Goal: Task Accomplishment & Management: Use online tool/utility

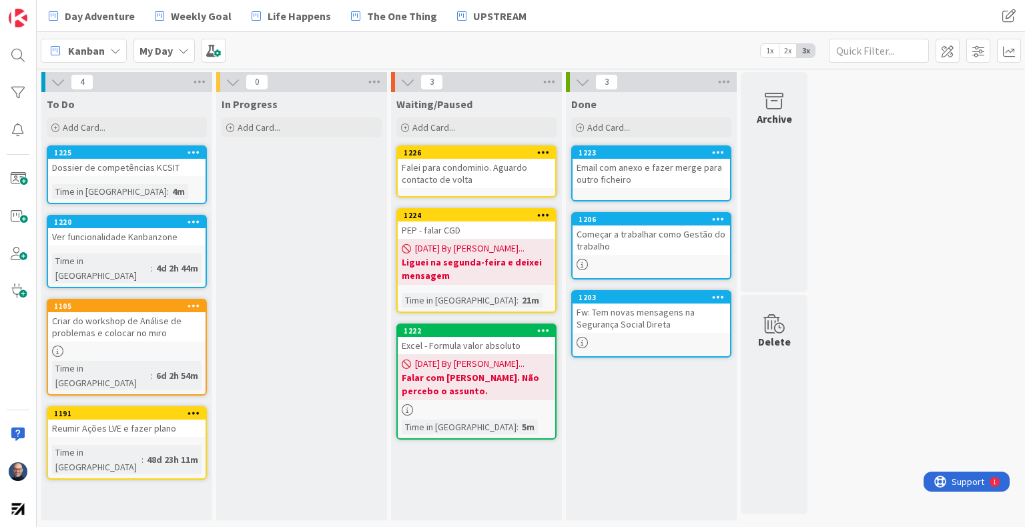
click at [475, 175] on div "Falei para condominio. Aguardo contacto de volta" at bounding box center [477, 173] width 158 height 29
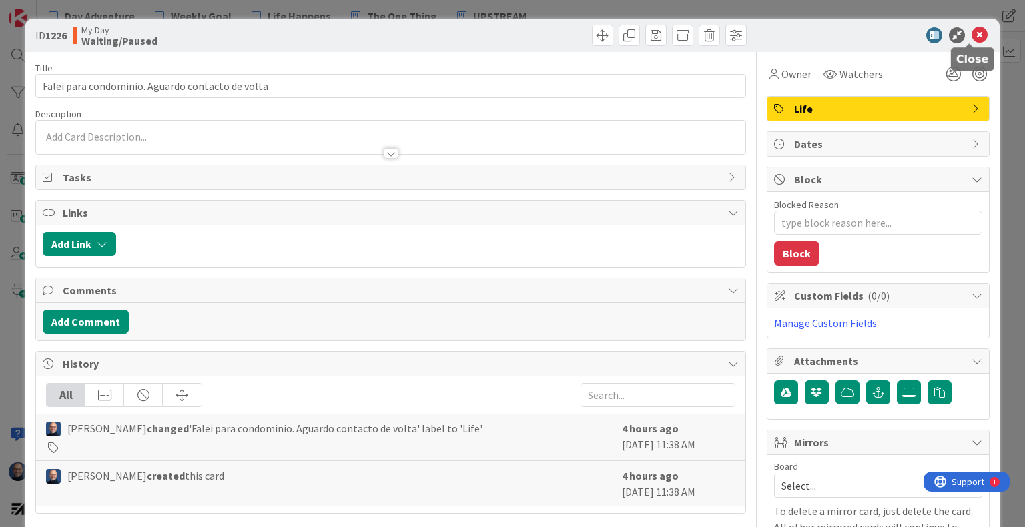
click at [975, 33] on icon at bounding box center [980, 35] width 16 height 16
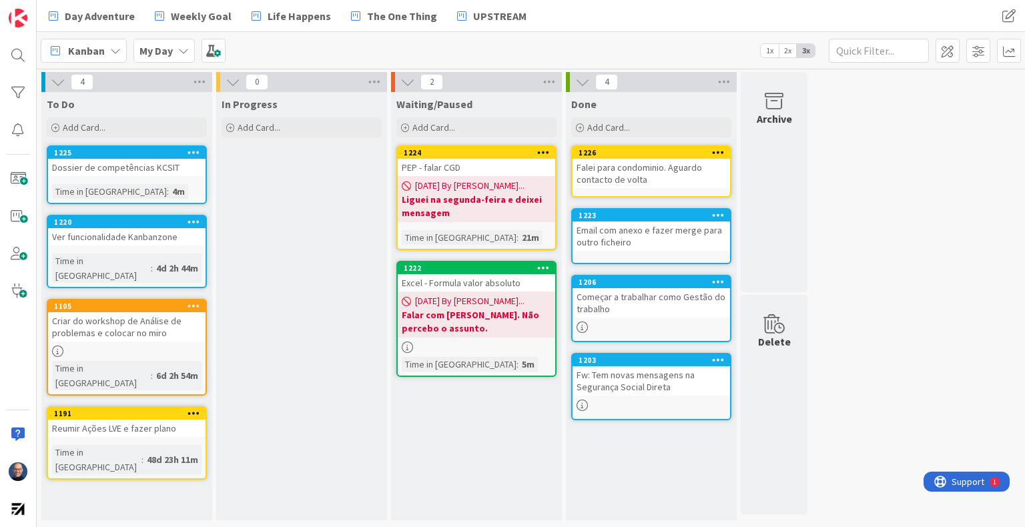
click at [78, 459] on div "To Do Add Card... 1225 Dossier de competências KCSIT Time in [GEOGRAPHIC_DATA] …" at bounding box center [126, 306] width 171 height 429
click at [150, 127] on div "Add Card..." at bounding box center [127, 127] width 160 height 20
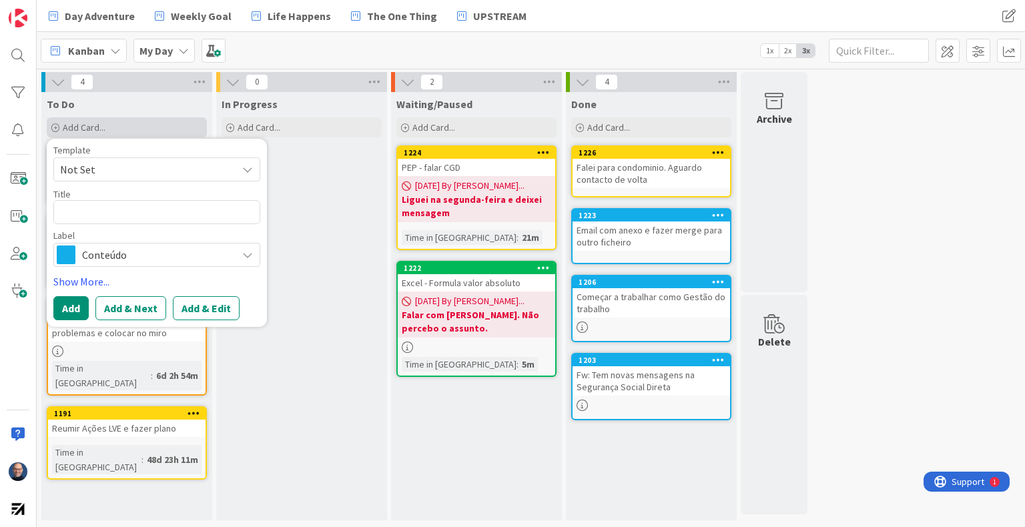
type textarea "x"
type textarea "#"
type textarea "x"
type textarea "3"
type textarea "x"
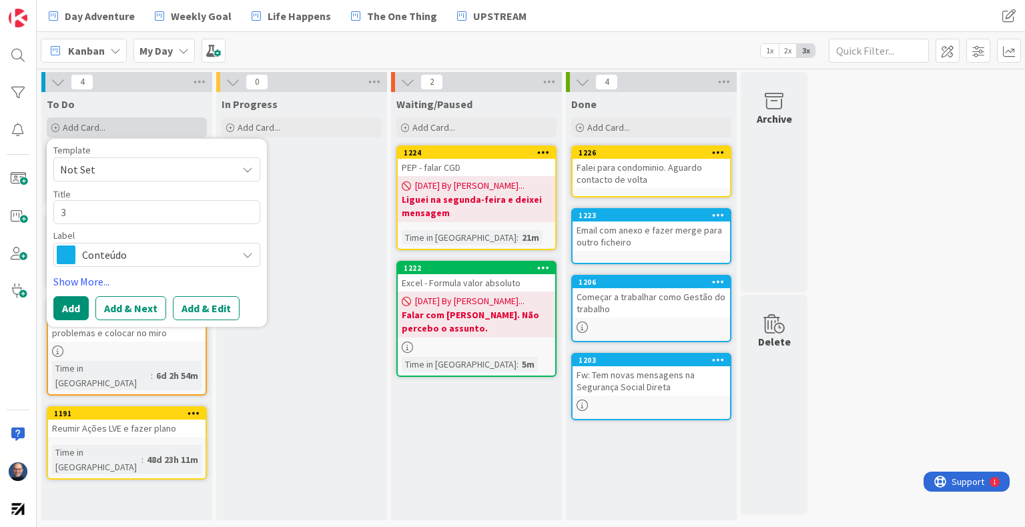
type textarea "3"
type textarea "x"
type textarea "3 e"
type textarea "x"
type textarea "3 em"
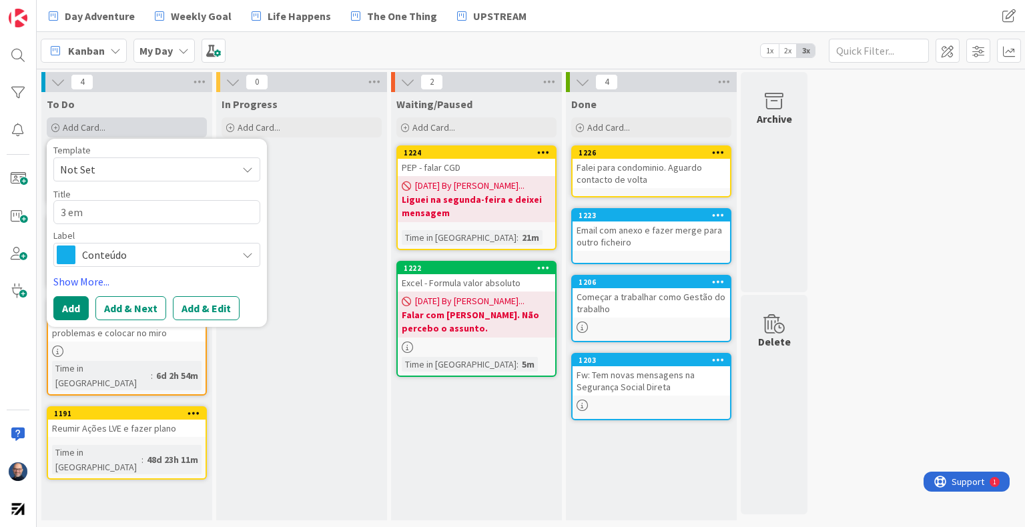
type textarea "x"
type textarea "3 emp"
type textarea "x"
type textarea "3 empr"
type textarea "x"
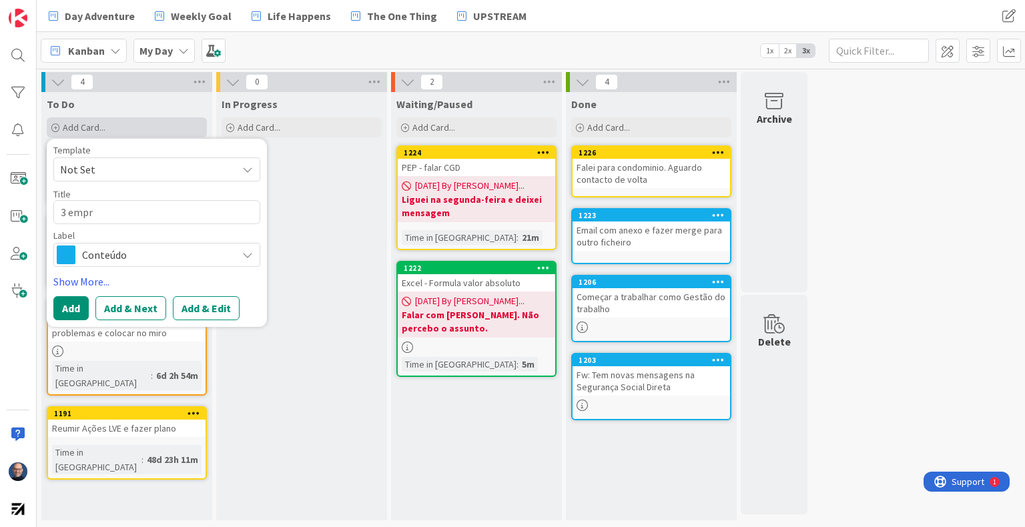
type textarea "3 empre"
type textarea "x"
type textarea "3 empres"
type textarea "x"
type textarea "3 empresa"
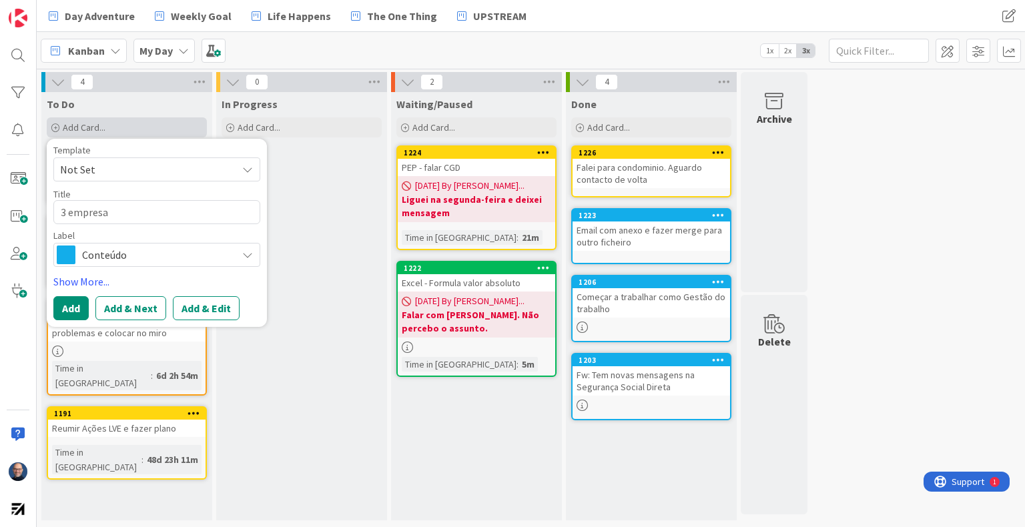
type textarea "x"
type textarea "3 empresa"
type textarea "x"
type textarea "3 empresa c"
type textarea "x"
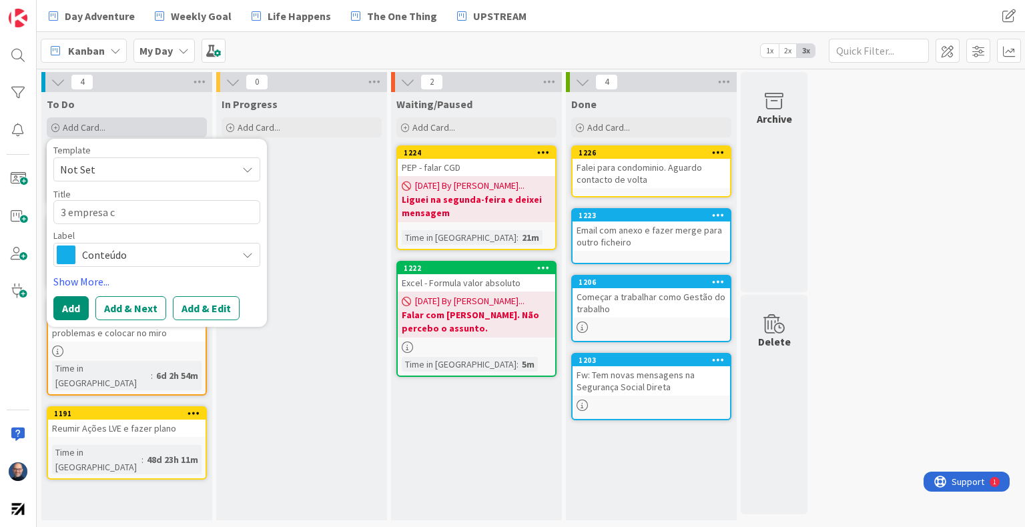
type textarea "3 empresa co"
type textarea "x"
type textarea "3 empresa con"
type textarea "x"
type textarea "3 empresa cont"
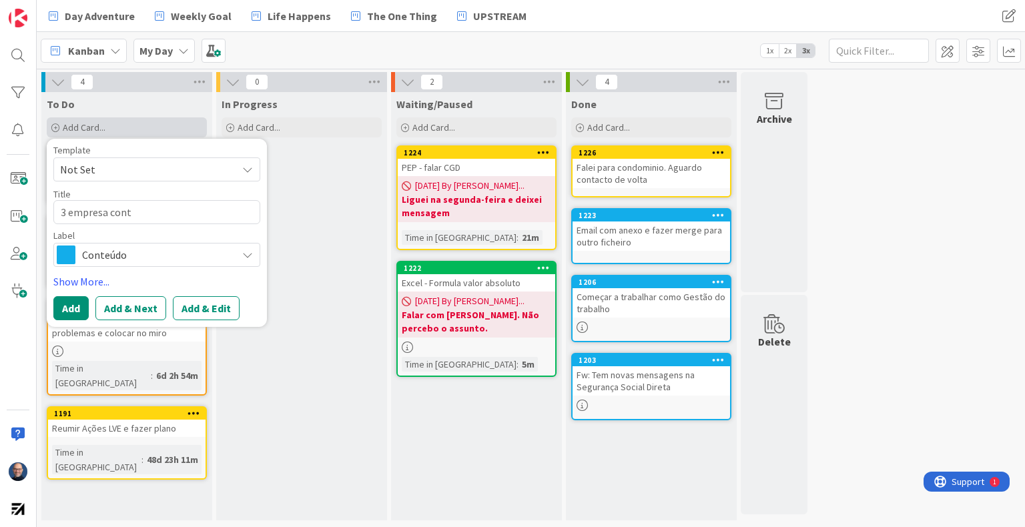
type textarea "x"
type textarea "3 empresa conta"
type textarea "x"
type textarea "3 empresa contac"
type textarea "x"
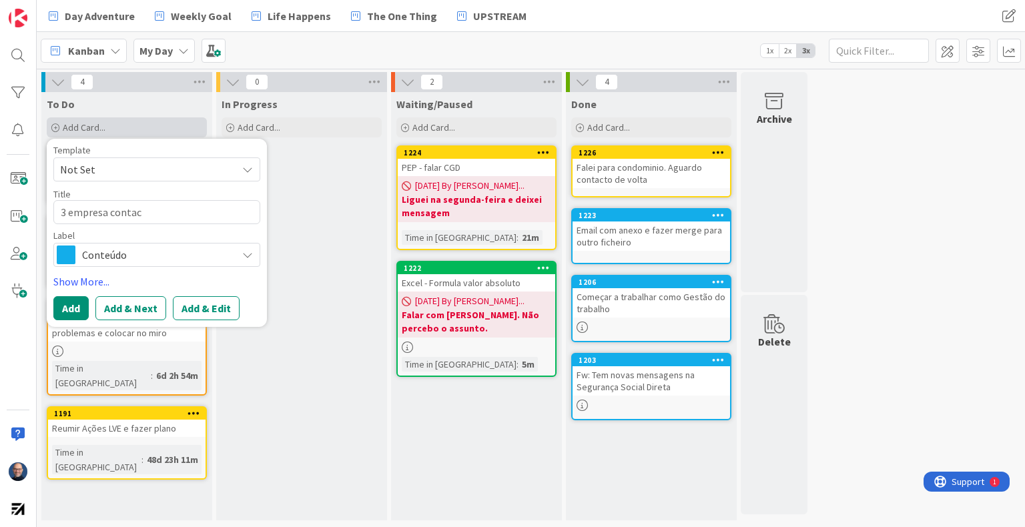
type textarea "3 empresa contact"
type textarea "x"
type textarea "3 empresa contacta"
type textarea "x"
type textarea "3 empresa contactad"
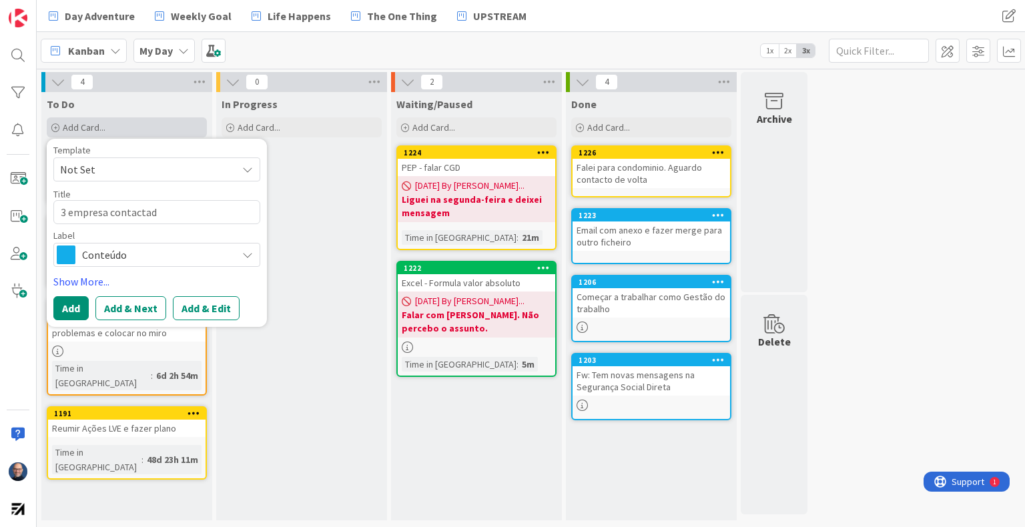
type textarea "x"
type textarea "3 empresa contactada"
type textarea "x"
type textarea "3 empresa contactadas"
type textarea "x"
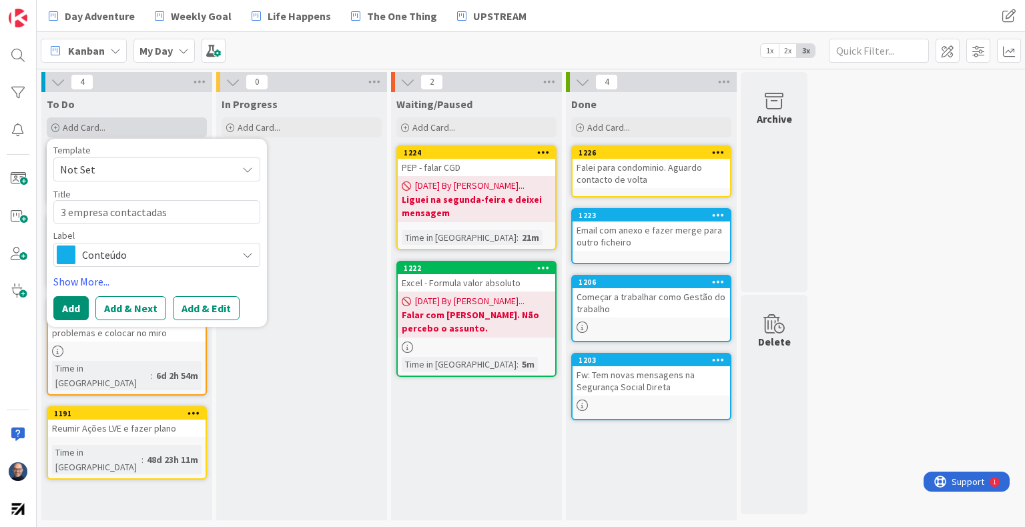
type textarea "3 empresa contactadas"
drag, startPoint x: 221, startPoint y: 212, endPoint x: 0, endPoint y: 200, distance: 221.3
click at [0, 200] on div "Day Adventure Weekly Goal Life Happens The One Thing UPSTREAM Day Adventure Wee…" at bounding box center [512, 263] width 1025 height 527
type textarea "x"
type textarea "A"
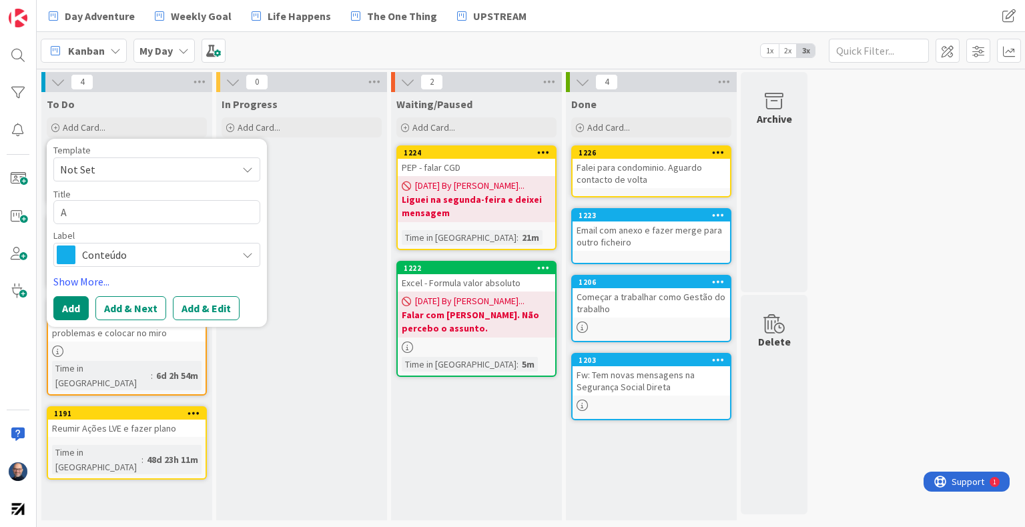
type textarea "x"
type textarea "Av"
type textarea "x"
type textarea "Ava"
type textarea "x"
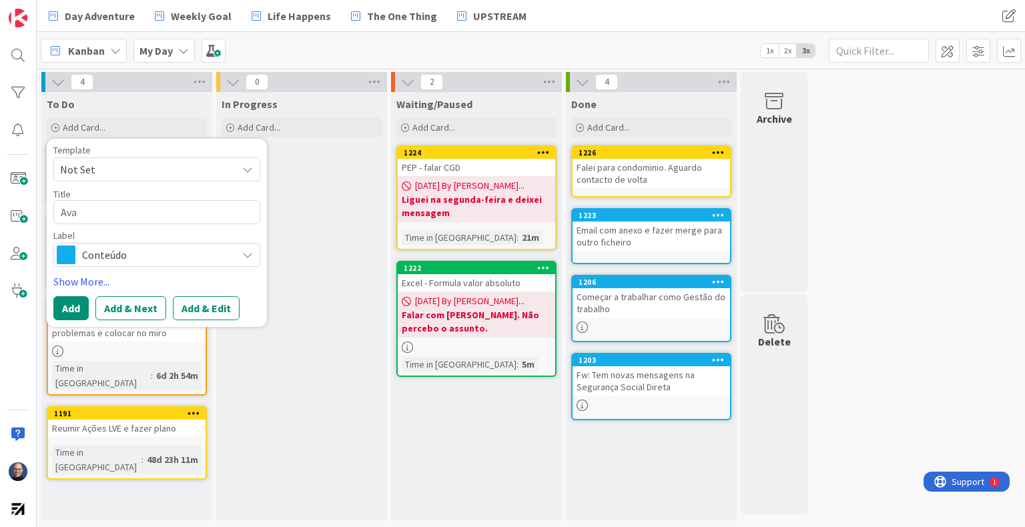
type textarea "Aval"
type textarea "x"
type textarea "Avali"
type textarea "x"
type textarea "Avaliaç"
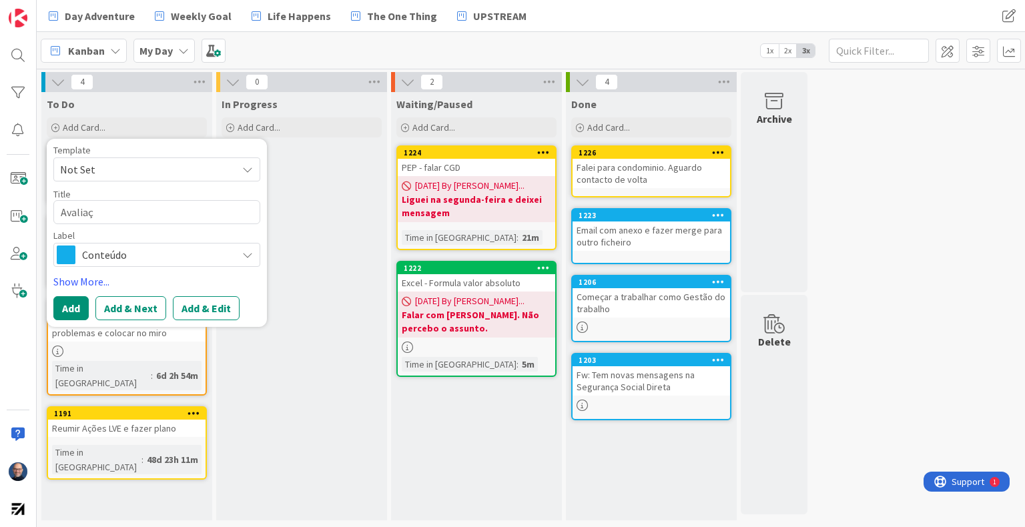
type textarea "x"
type textarea "Avaliaçã"
type textarea "x"
type textarea "Avaliação"
type textarea "x"
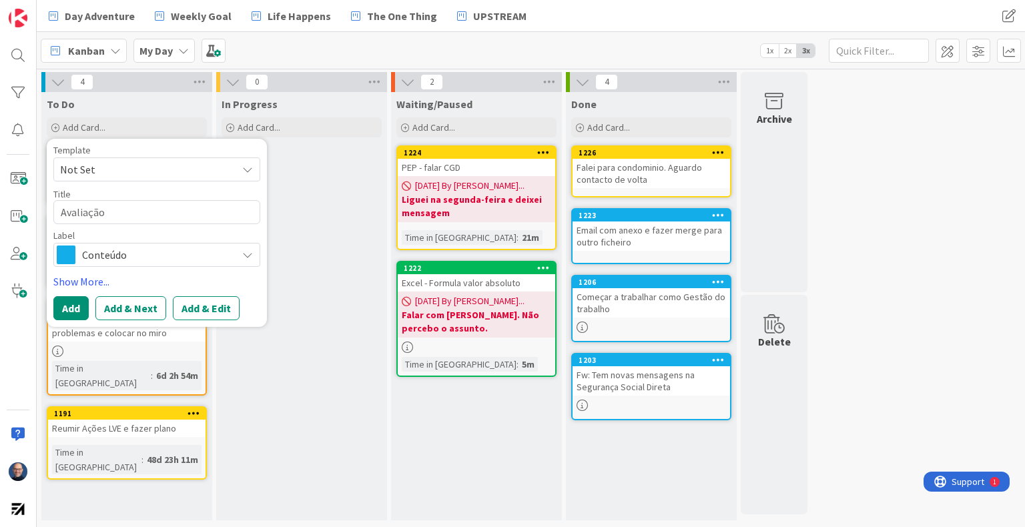
type textarea "Avaliação"
type textarea "x"
type textarea "Avaliação o"
type textarea "x"
type textarea "Avaliação or"
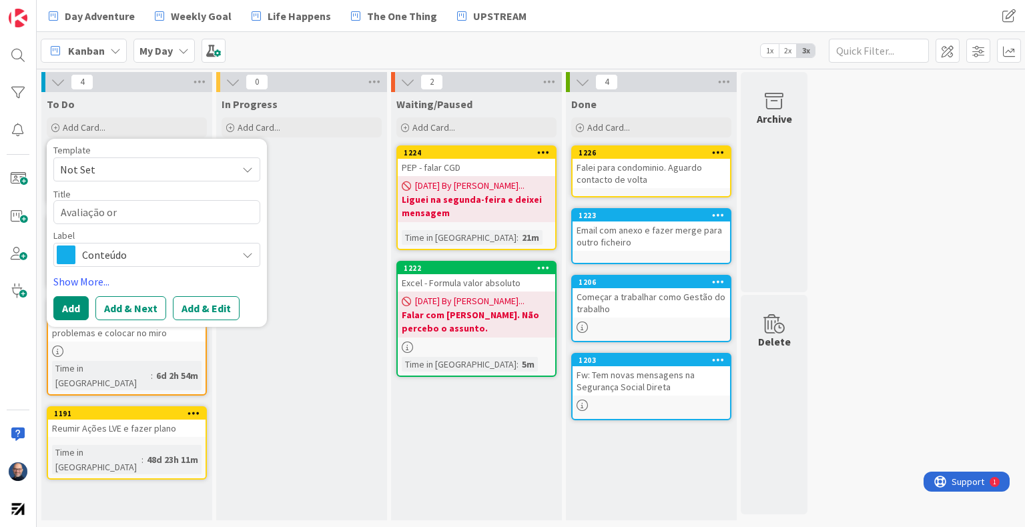
type textarea "x"
type textarea "Avaliação orm"
type textarea "x"
type textarea "Avaliação orma"
type textarea "x"
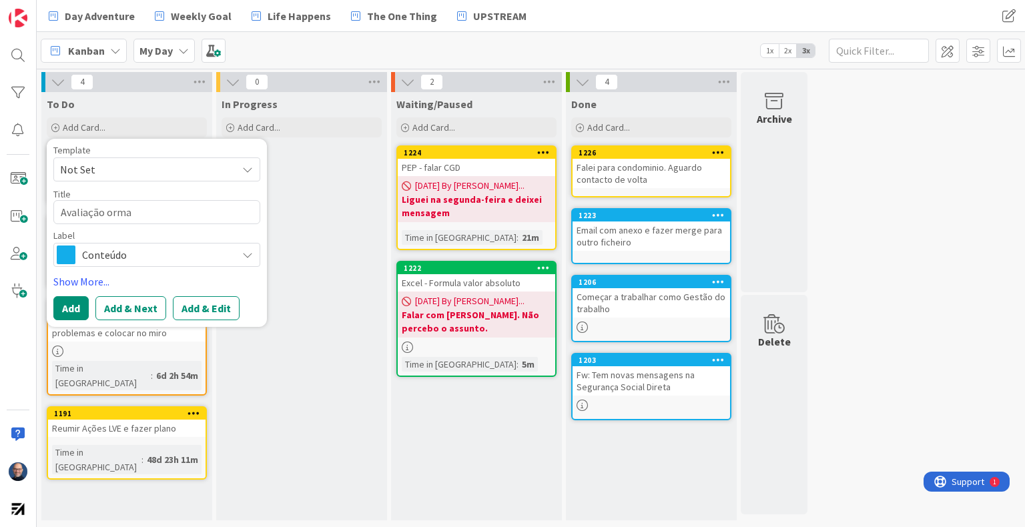
type textarea "Avaliação orman"
type textarea "x"
type textarea "Avaliação orma"
type textarea "x"
type textarea "Avaliação orm"
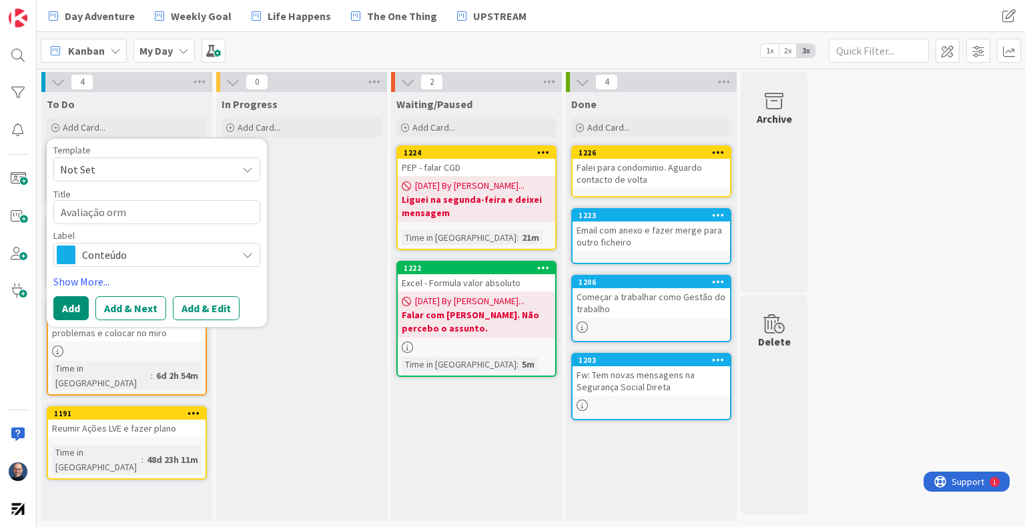
type textarea "x"
type textarea "Avaliação or"
type textarea "x"
type textarea "Avaliação orc"
type textarea "x"
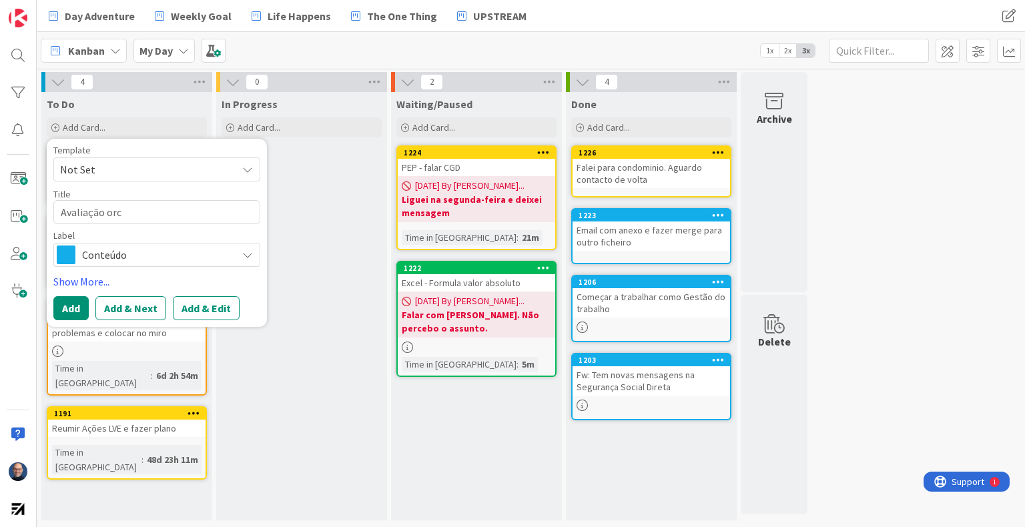
type textarea "Avaliação orca"
type textarea "x"
type textarea "Avaliação orcam"
type textarea "x"
type textarea "Avaliação orca"
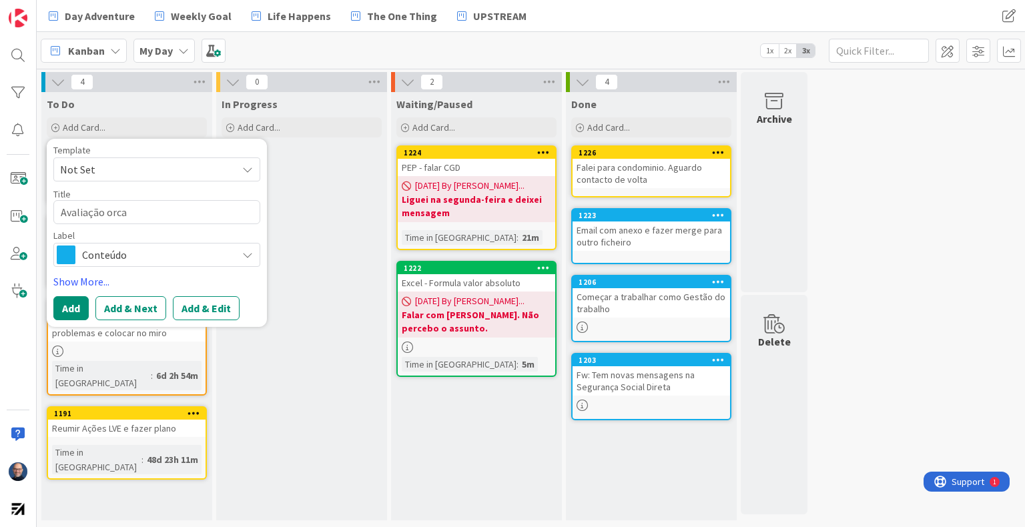
type textarea "x"
type textarea "Avaliação orc"
type textarea "x"
type textarea "Avaliação or"
type textarea "x"
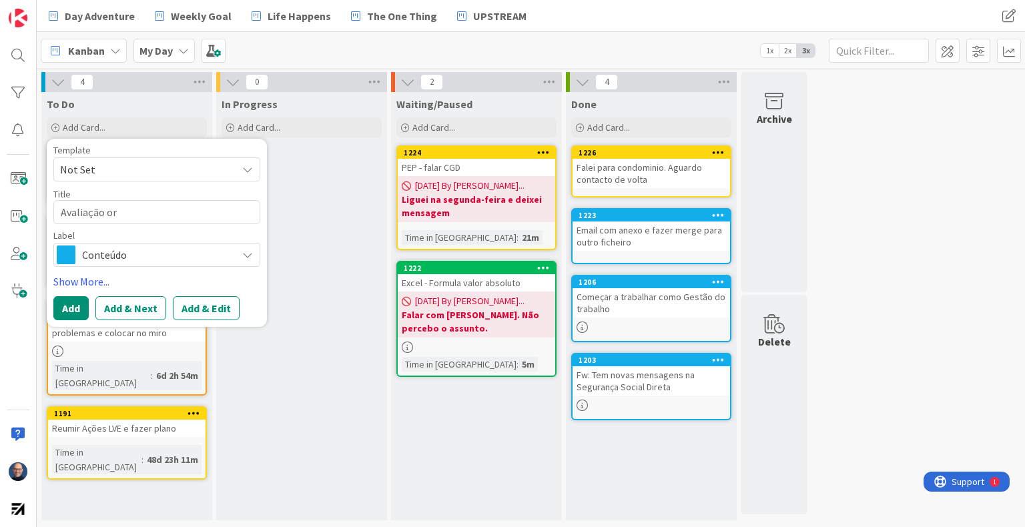
type textarea "Avaliação orç"
type textarea "x"
type textarea "Avaliação orçc"
type textarea "x"
type textarea "Avaliação orçcam"
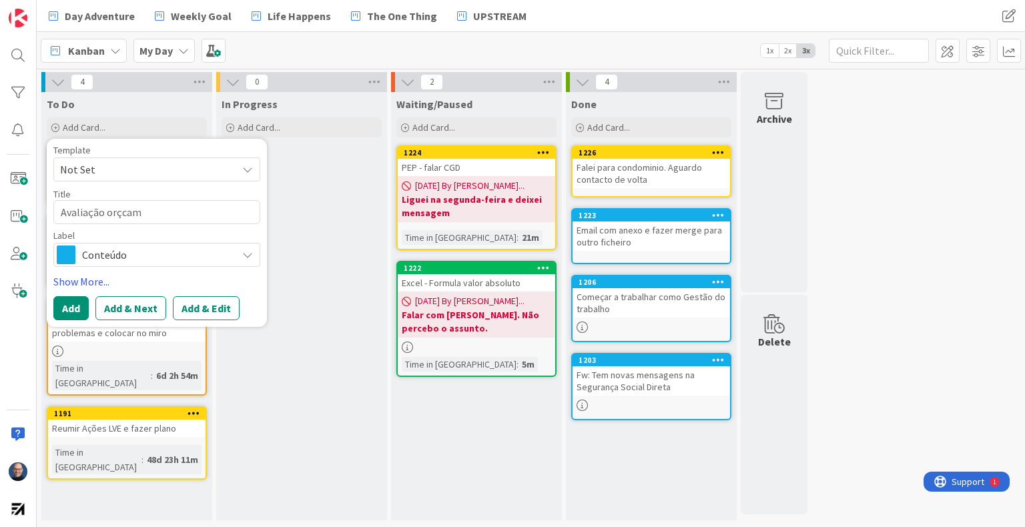
type textarea "x"
type textarea "Avaliação orçcamen"
type textarea "x"
type textarea "Avaliação orçcament"
type textarea "x"
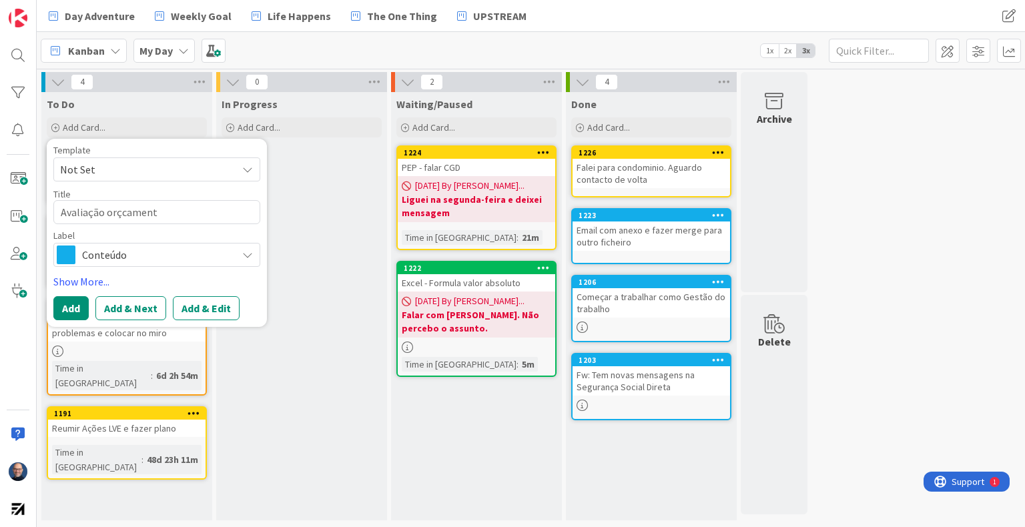
type textarea "Avaliação orçcamento"
type textarea "x"
type textarea "Avaliação orçcamentos"
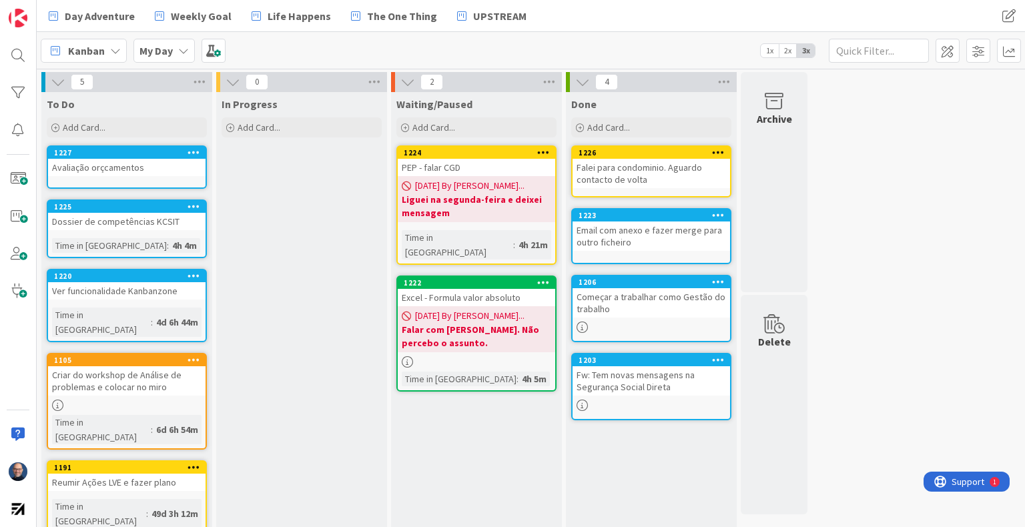
click at [135, 169] on div "Avaliação orçcamentos" at bounding box center [127, 167] width 158 height 17
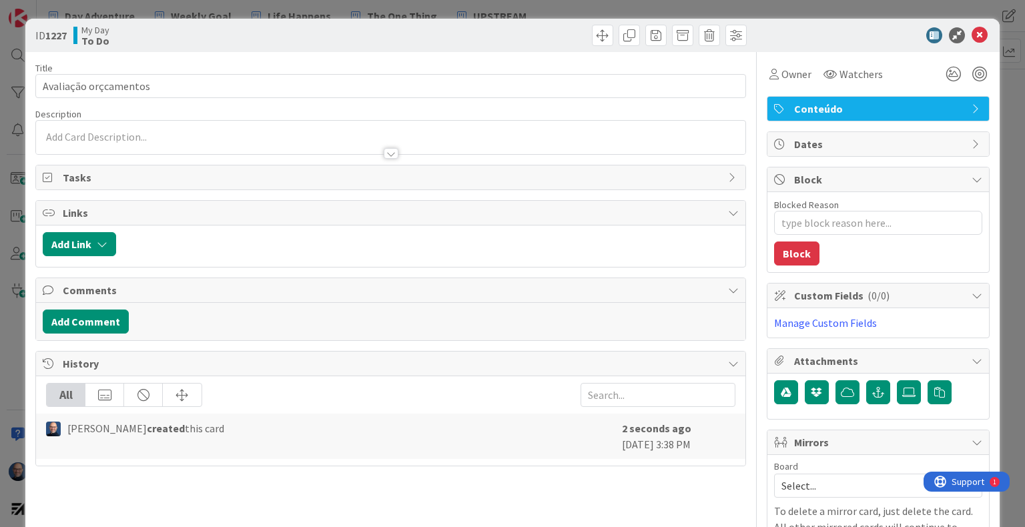
click at [889, 113] on span "Conteúdo" at bounding box center [879, 109] width 171 height 16
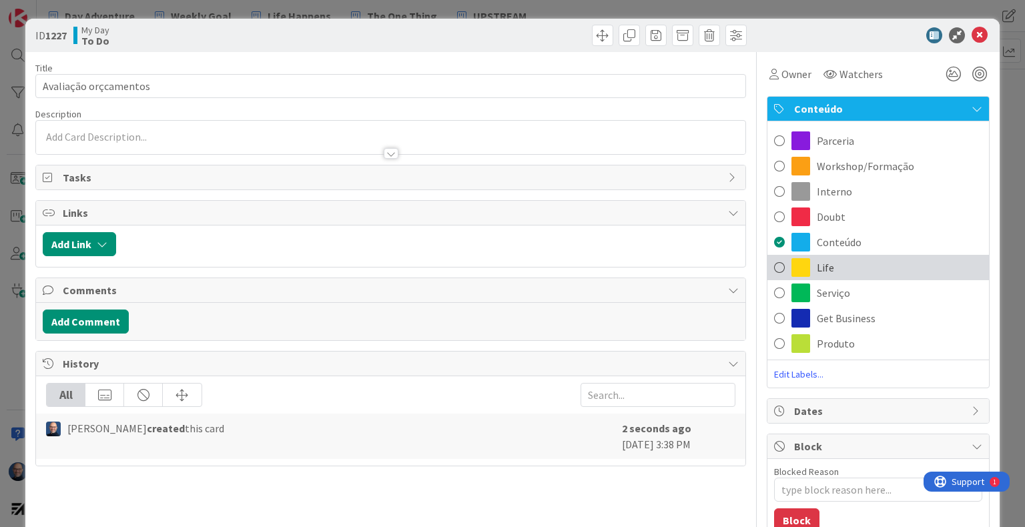
click at [884, 272] on div "Life" at bounding box center [879, 267] width 222 height 25
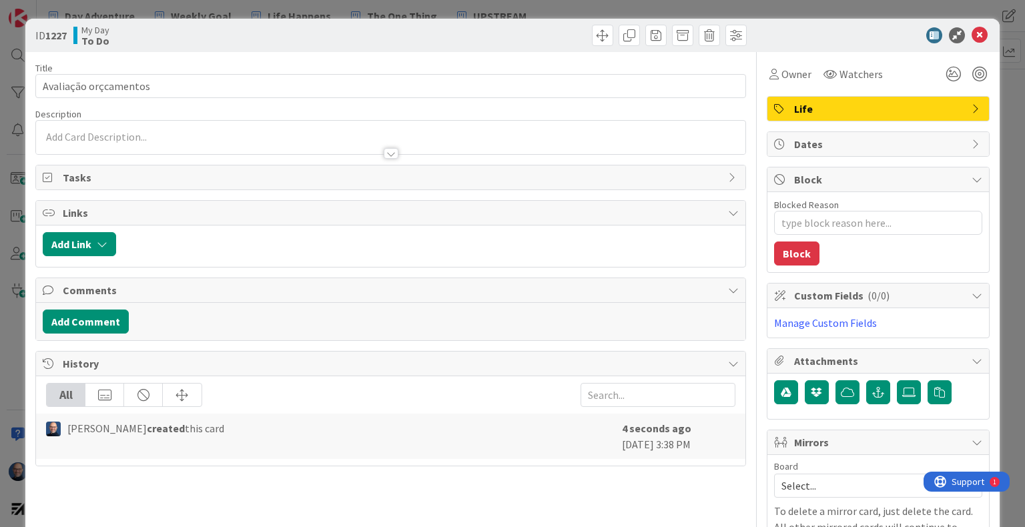
type textarea "x"
click at [224, 132] on div at bounding box center [390, 137] width 709 height 33
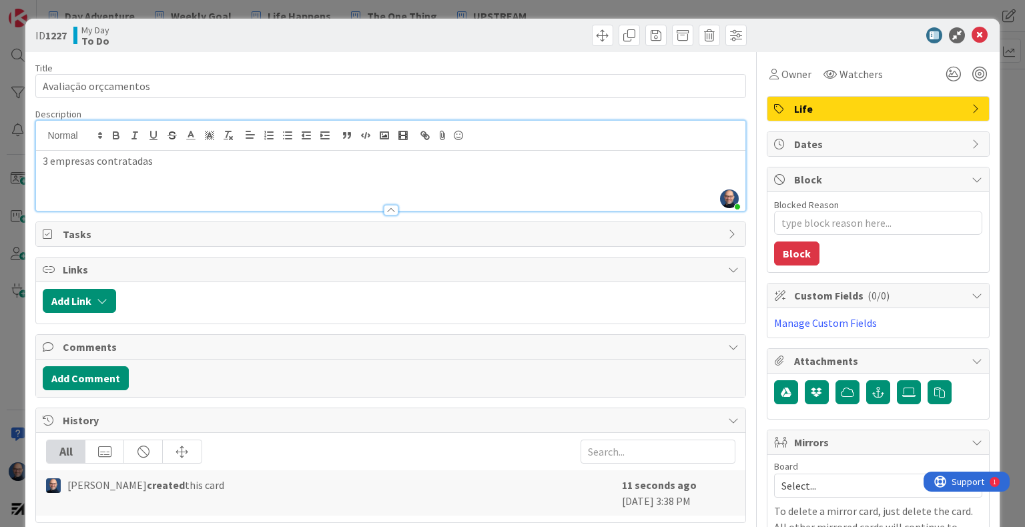
click at [414, 174] on div "3 empresas contratadas" at bounding box center [390, 181] width 709 height 60
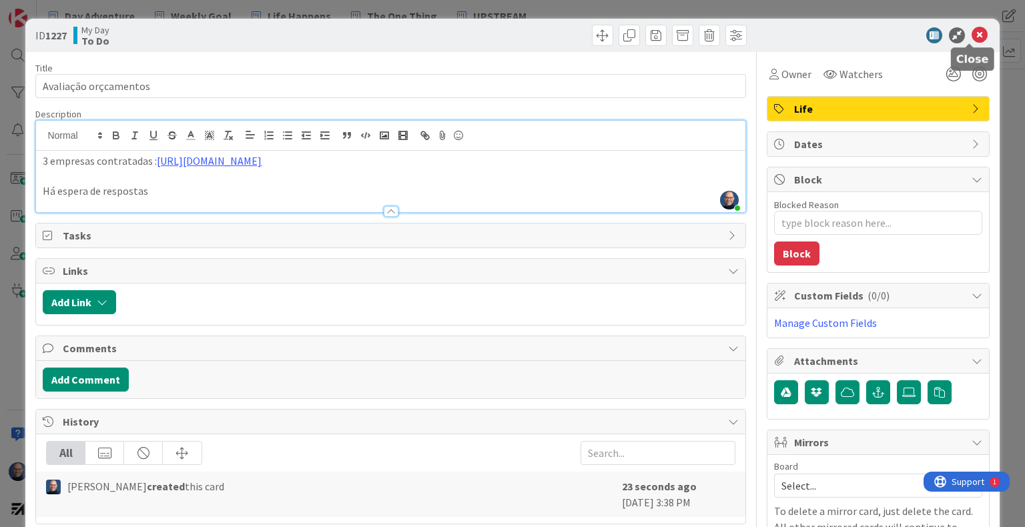
click at [972, 35] on icon at bounding box center [980, 35] width 16 height 16
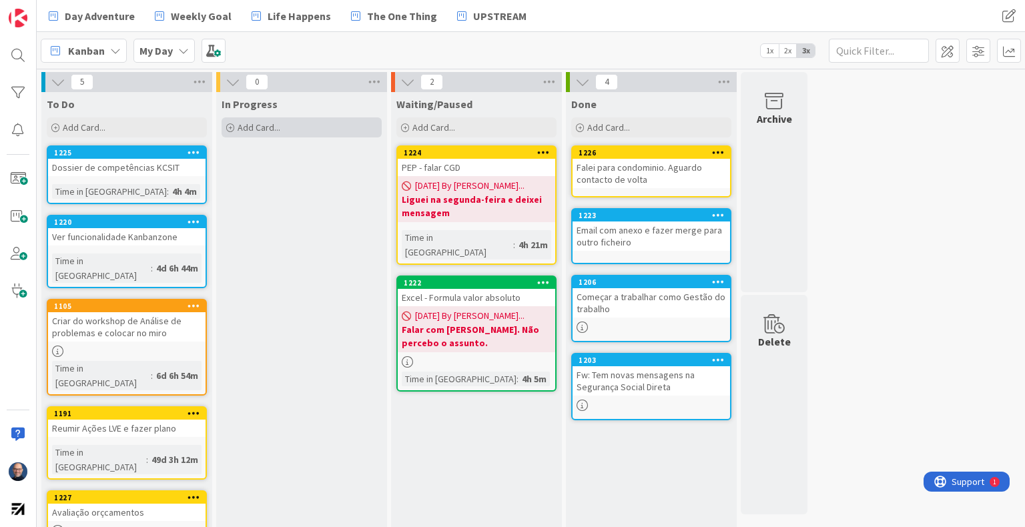
click at [277, 130] on span "Add Card..." at bounding box center [259, 127] width 43 height 12
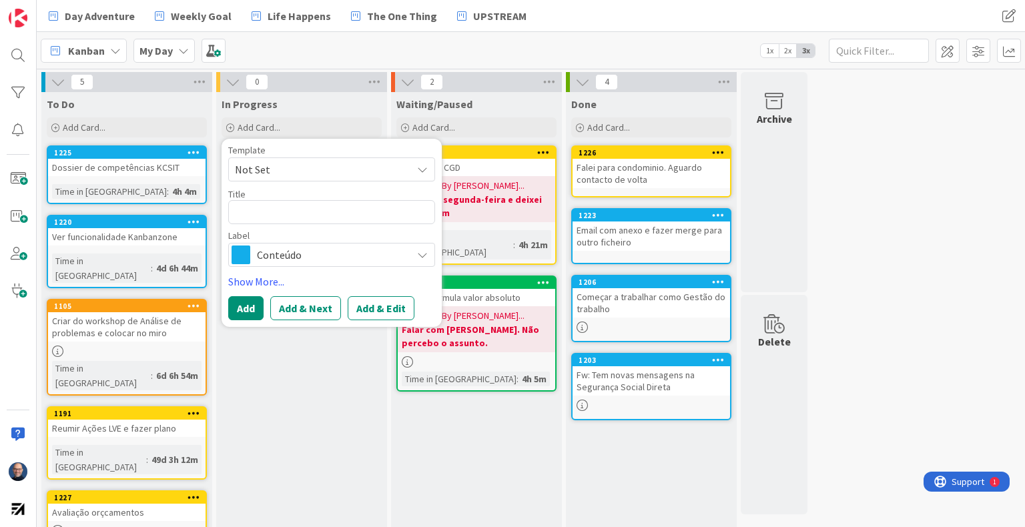
click at [325, 260] on span "Conteúdo" at bounding box center [331, 255] width 148 height 19
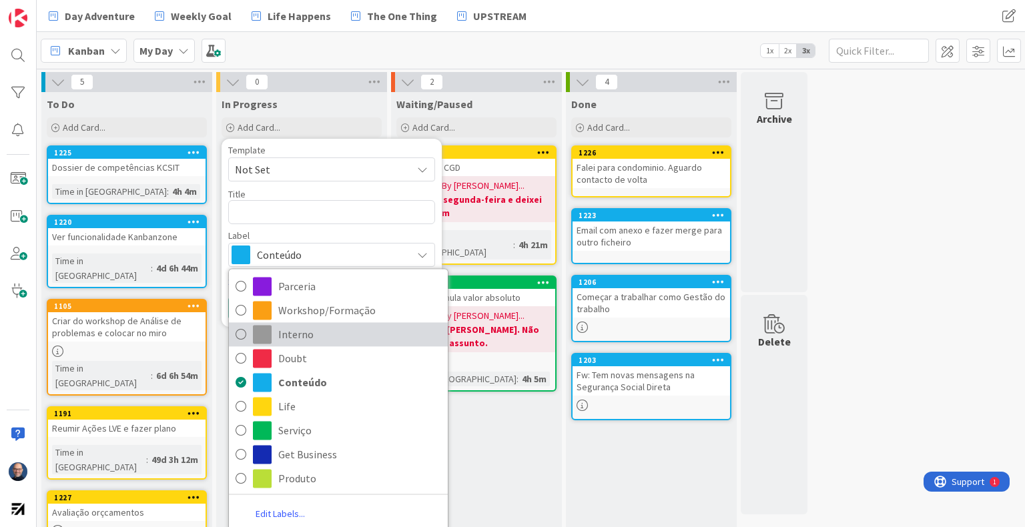
click at [318, 342] on span "Interno" at bounding box center [359, 334] width 163 height 20
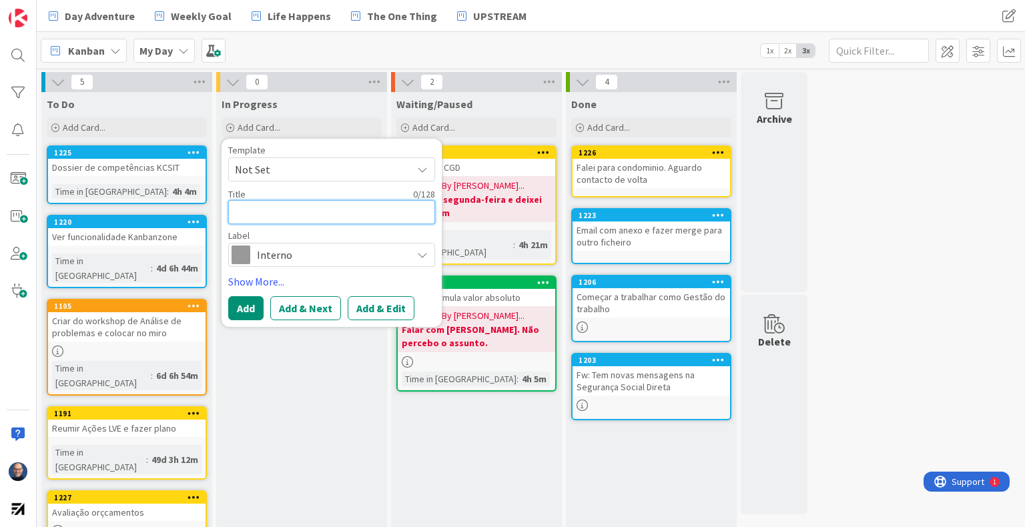
click at [307, 220] on textarea at bounding box center [331, 212] width 207 height 24
type textarea "x"
type textarea "P"
type textarea "x"
type textarea "Pe"
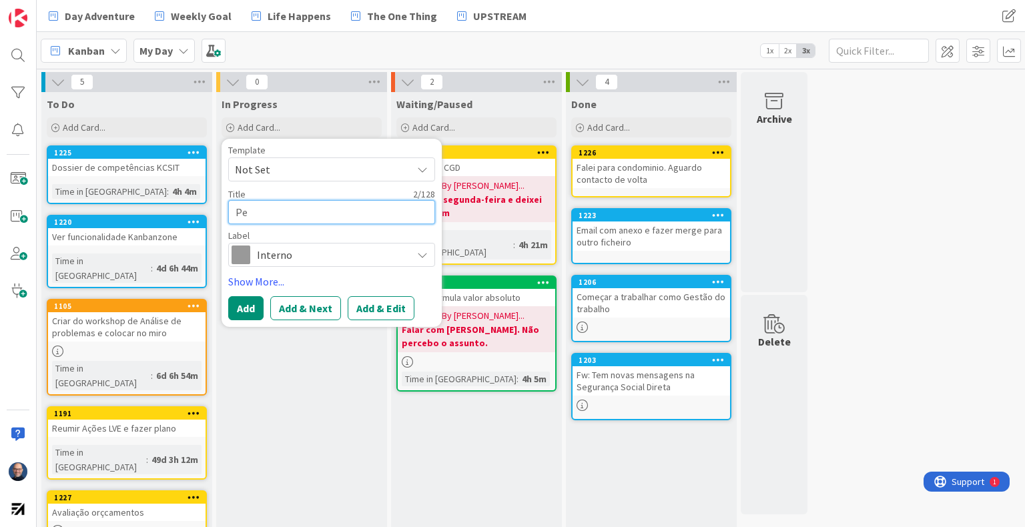
type textarea "x"
type textarea "Pes"
type textarea "x"
type textarea "Pesq"
type textarea "x"
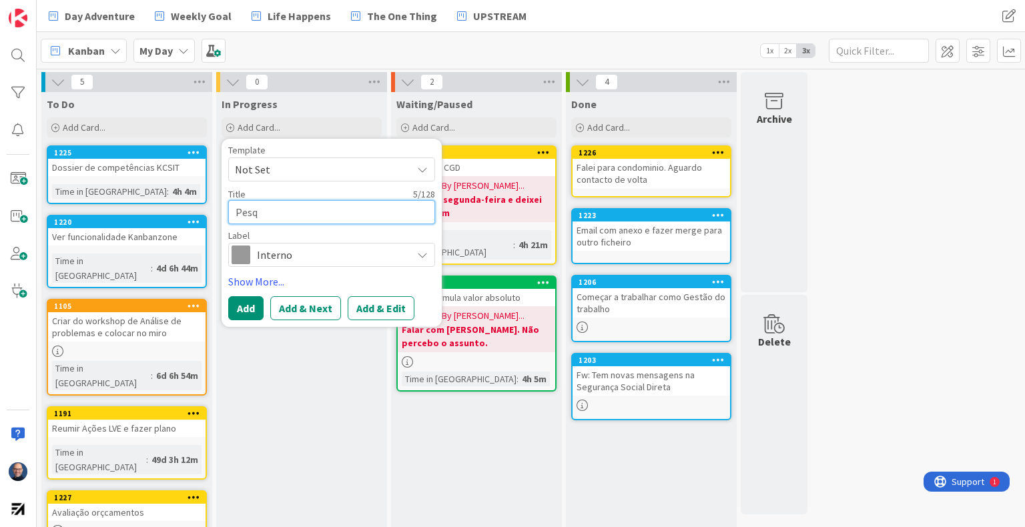
type textarea "Pesqu"
type textarea "x"
type textarea "Pesqui"
type textarea "x"
type textarea "Pesquisa"
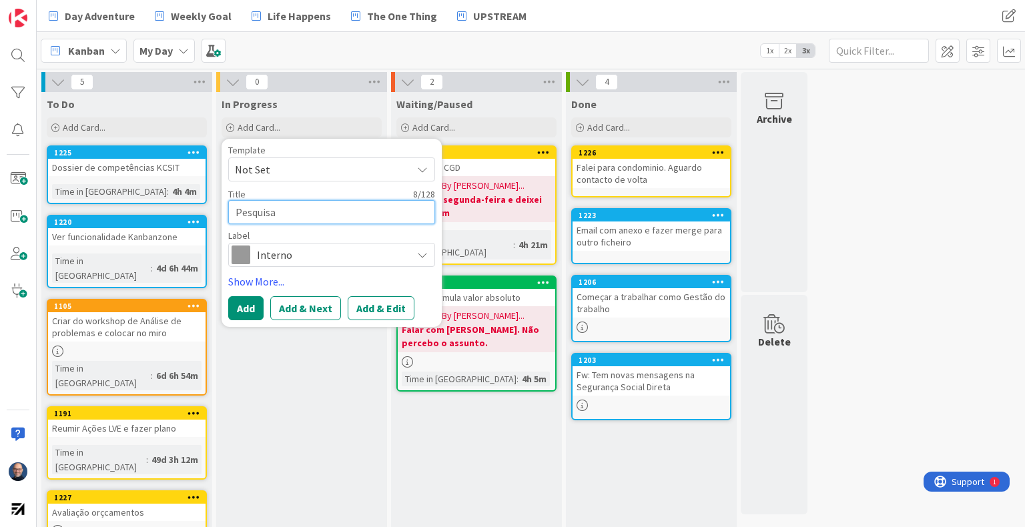
type textarea "x"
type textarea "Pesquisar"
type textarea "x"
type textarea "Pesquisar"
type textarea "x"
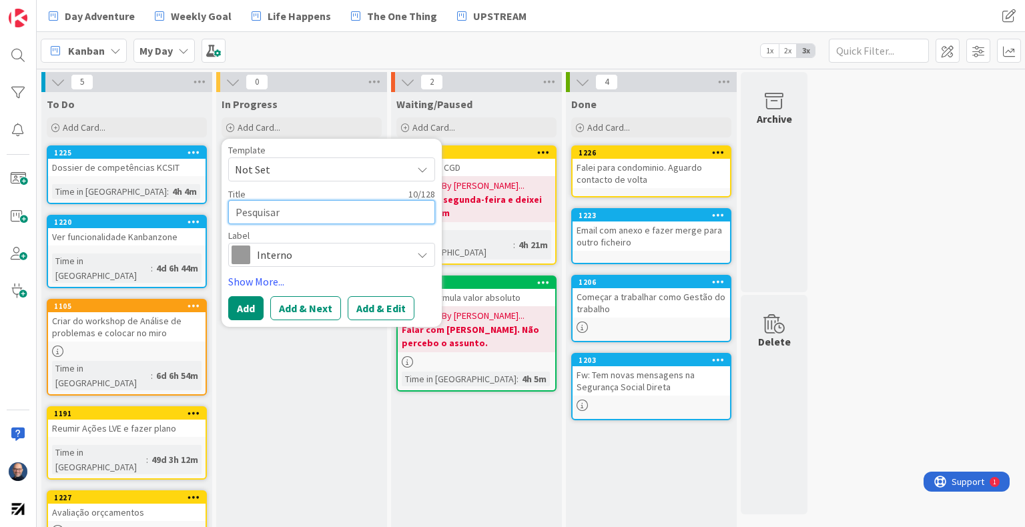
type textarea "Pesquisar e"
type textarea "x"
type textarea "Pesquisar em"
type textarea "x"
type textarea "Pesquisar emp"
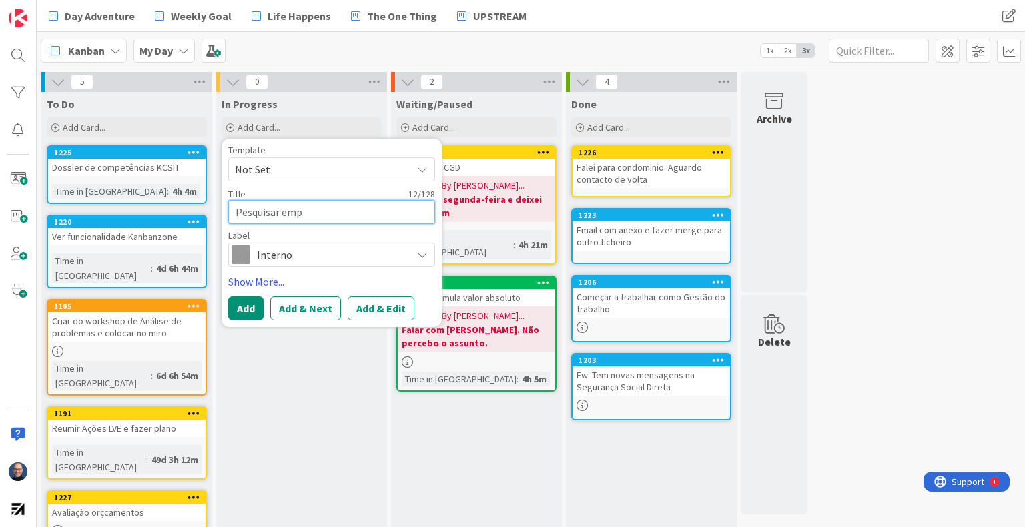
type textarea "x"
type textarea "Pesquisar empr"
type textarea "x"
type textarea "Pesquisar empre"
type textarea "x"
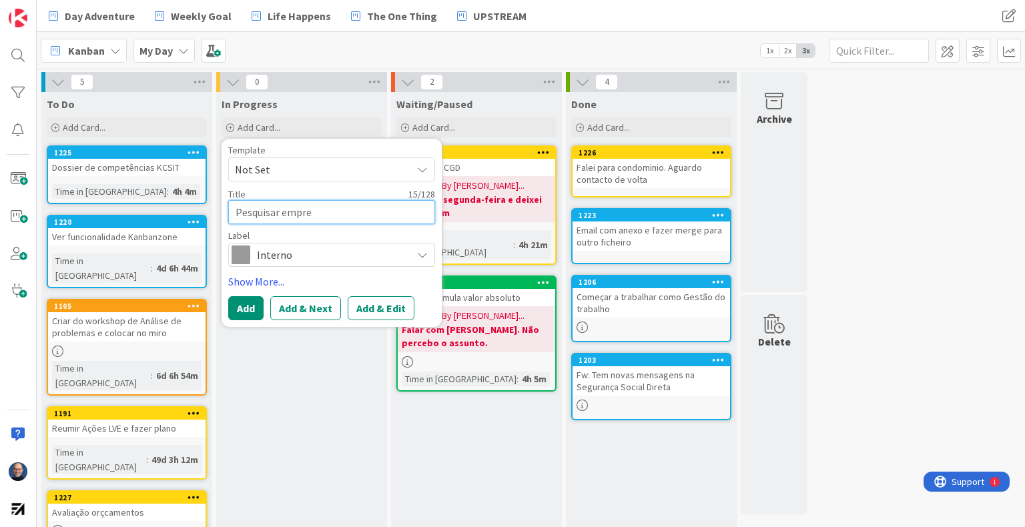
type textarea "Pesquisar empr"
type textarea "x"
type textarea "Pesquisar emp"
type textarea "x"
type textarea "Pesquisar em"
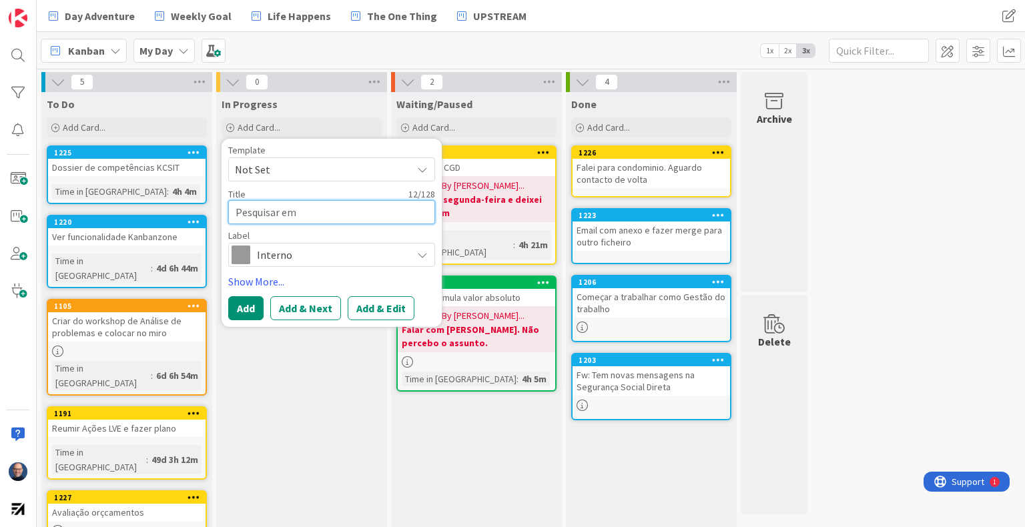
type textarea "x"
type textarea "Pesquisar e"
type textarea "x"
type textarea "Pesquisar"
type textarea "x"
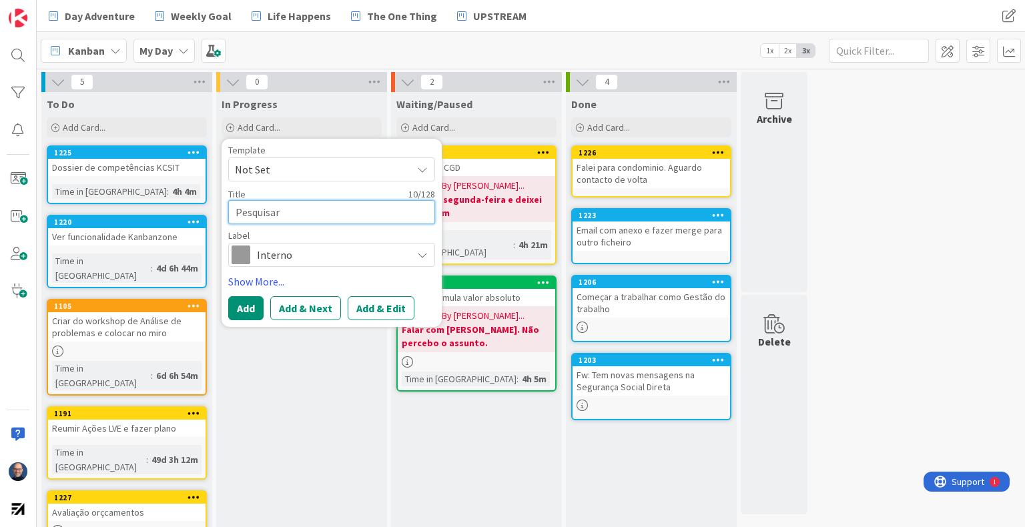
type textarea "Pesquisar s"
type textarea "x"
type textarea "Pesquisar si"
type textarea "x"
type textarea "Pesquisar sit"
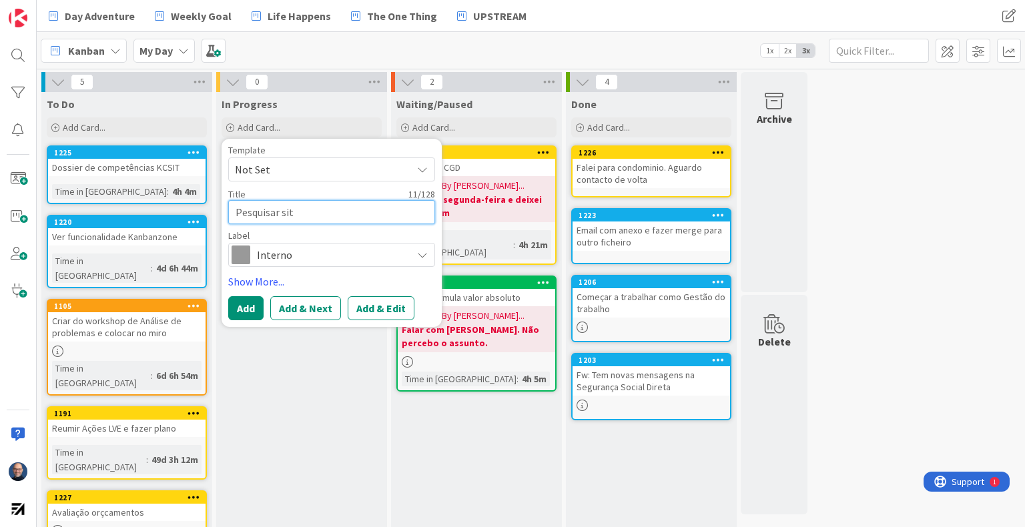
type textarea "x"
type textarea "Pesquisar site"
type textarea "x"
type textarea "Pesquisar sites"
type textarea "x"
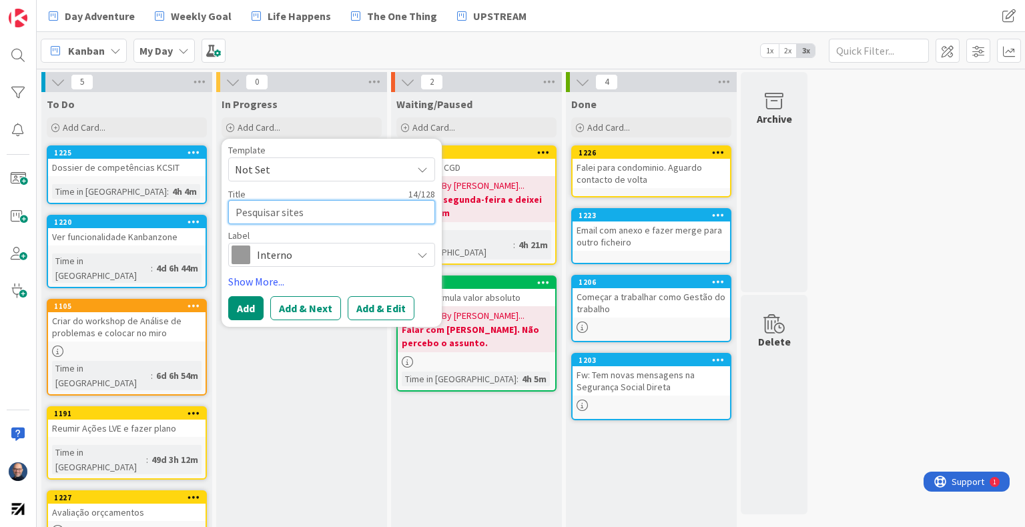
type textarea "Pesquisar sites"
type textarea "x"
type textarea "Pesquisar sites d"
type textarea "x"
type textarea "Pesquisar sites de"
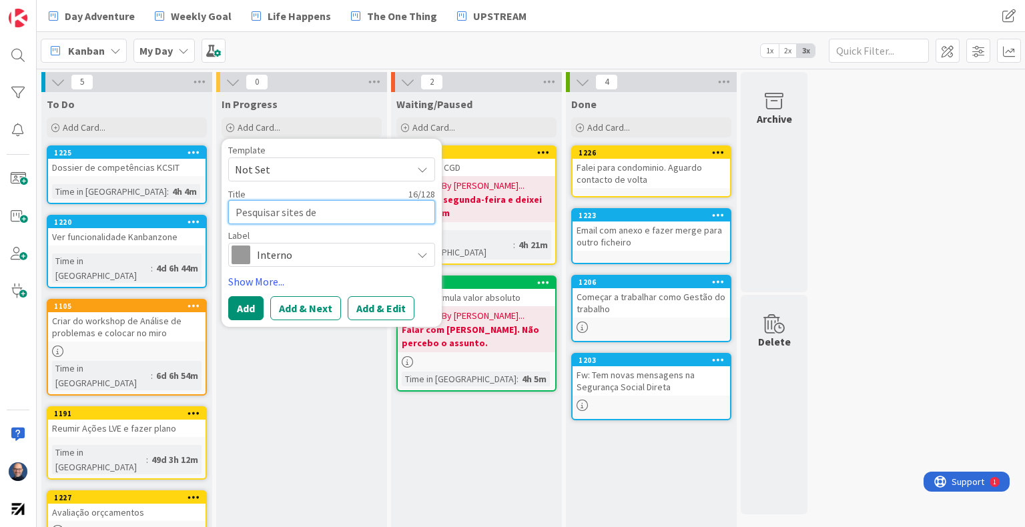
type textarea "x"
type textarea "Pesquisar sites de"
type textarea "x"
type textarea "Pesquisar sites de e"
type textarea "x"
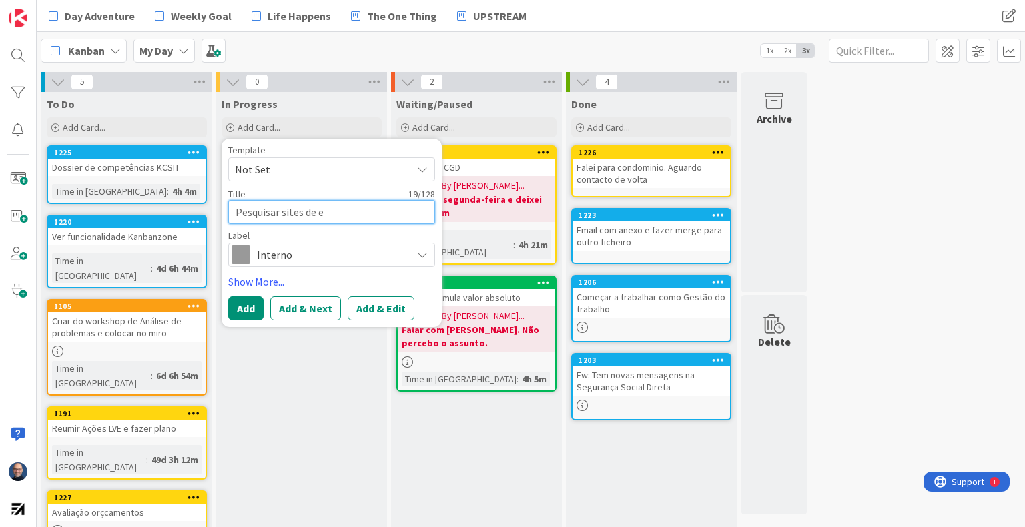
type textarea "Pesquisar sites de em"
type textarea "x"
type textarea "Pesquisar sites de emp"
type textarea "x"
type textarea "Pesquisar sites de empre"
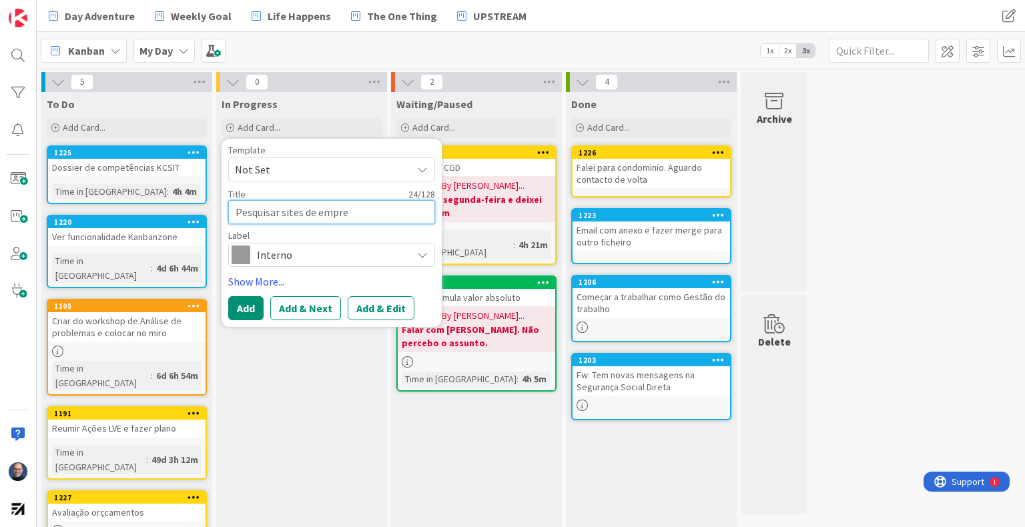
type textarea "x"
type textarea "Pesquisar sites de empres"
type textarea "x"
type textarea "Pesquisar sites de empresa"
type textarea "x"
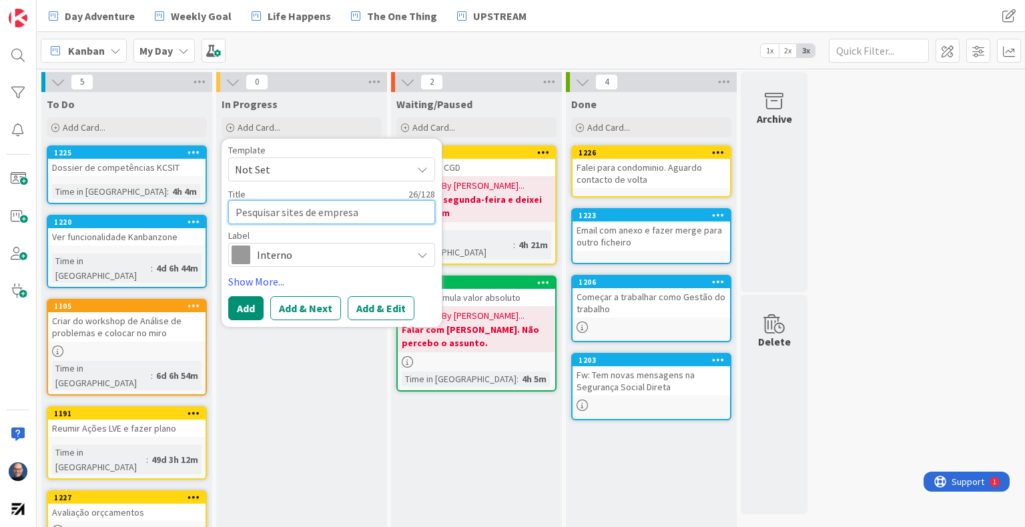
type textarea "Pesquisar sites de empresas"
type textarea "x"
type textarea "Pesquisar sites de empresas"
type textarea "x"
type textarea "Pesquisar sites de empresas c"
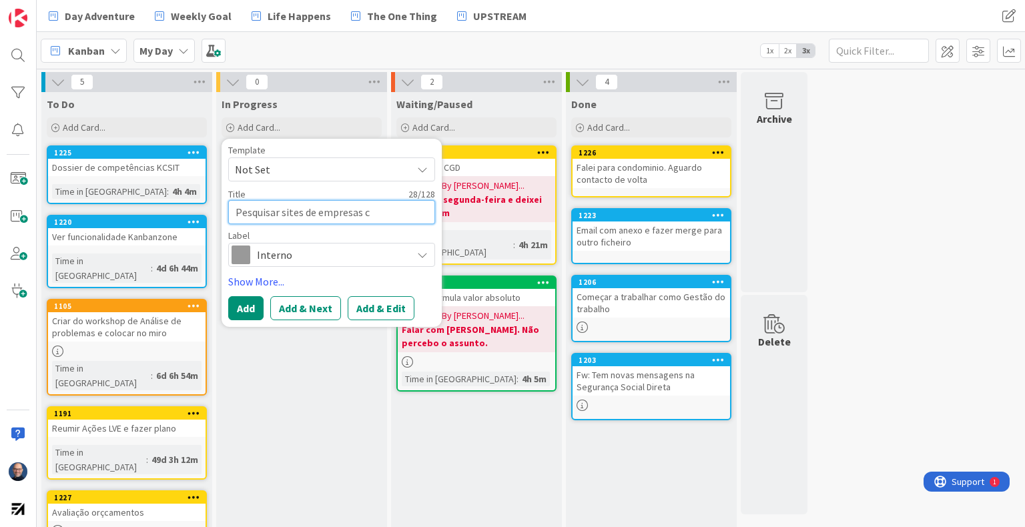
type textarea "x"
type textarea "Pesquisar sites de empresas co"
type textarea "x"
type textarea "Pesquisar sites de empresas com"
type textarea "x"
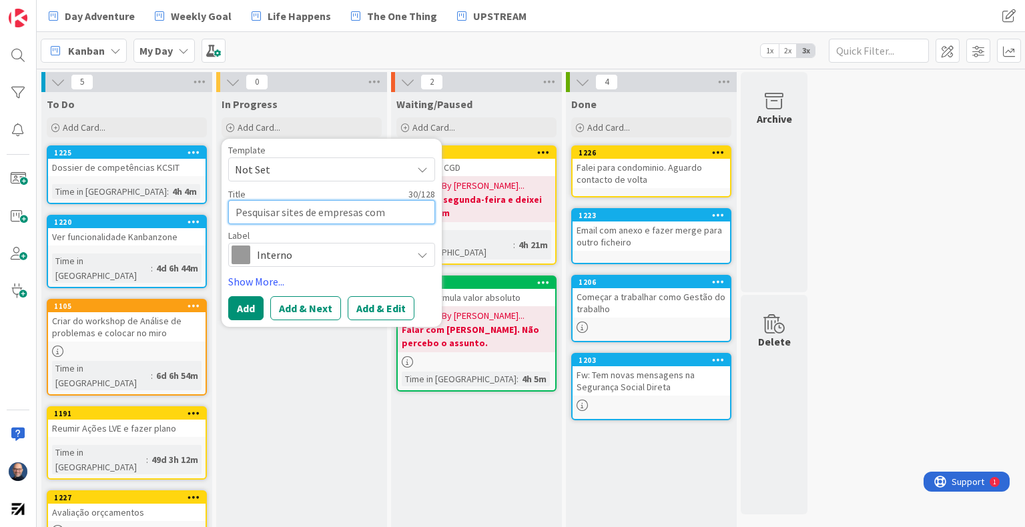
type textarea "Pesquisar sites de empresas com"
type textarea "x"
type textarea "Pesquisar sites de empresas com r"
type textarea "x"
type textarea "Pesquisar sites de empresas com re"
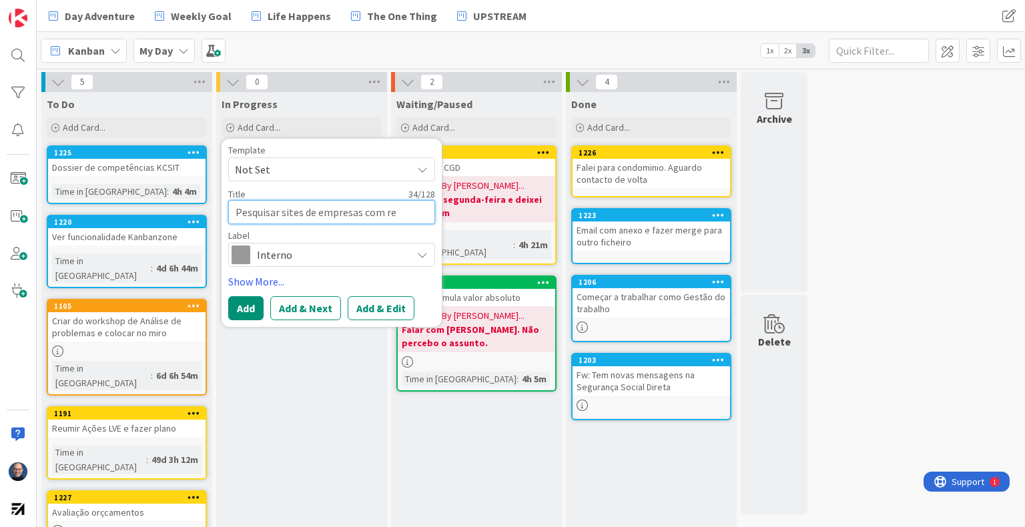
type textarea "x"
type textarea "Pesquisar sites de empresas com rec"
type textarea "x"
type textarea "Pesquisar sites de empresas com recu"
type textarea "x"
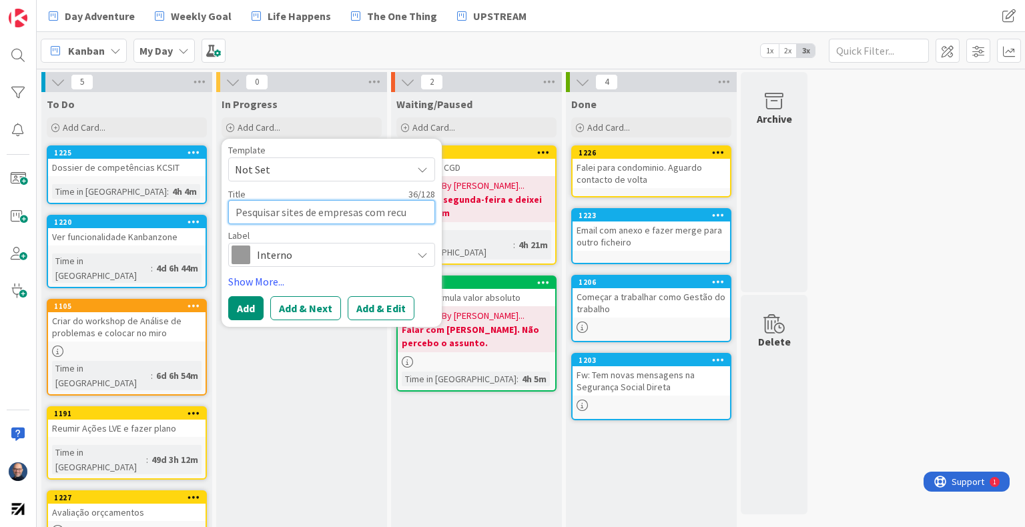
type textarea "Pesquisar sites de empresas com recur"
type textarea "x"
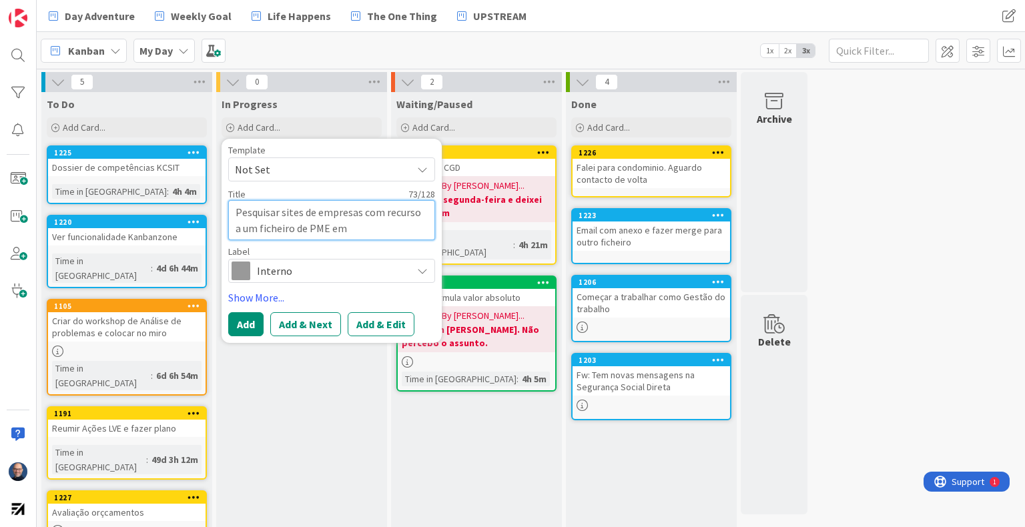
click at [236, 210] on textarea "Pesquisar sites de empresas com recurso a um ficheiro de PME em [GEOGRAPHIC_DAT…" at bounding box center [331, 220] width 207 height 40
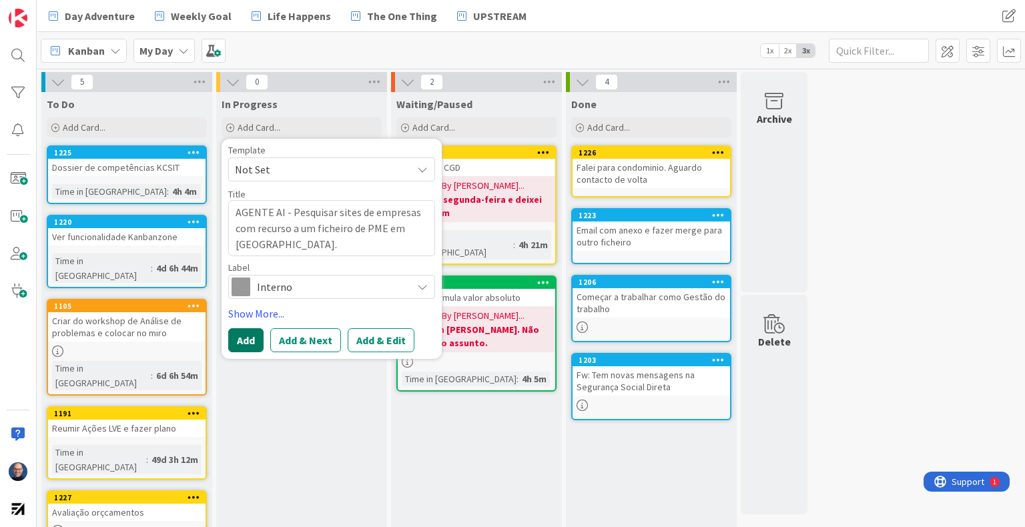
click at [246, 342] on button "Add" at bounding box center [245, 340] width 35 height 24
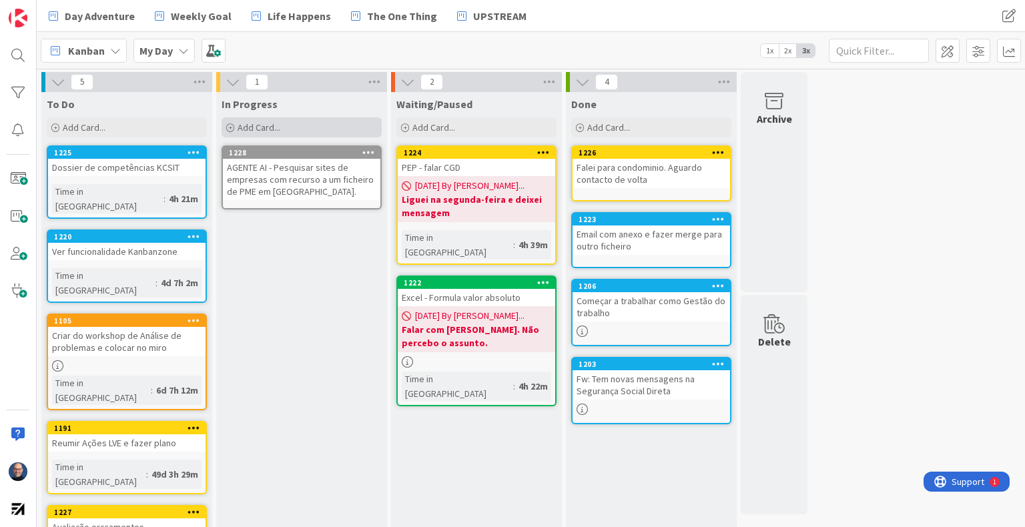
click at [278, 121] on span "Add Card..." at bounding box center [259, 127] width 43 height 12
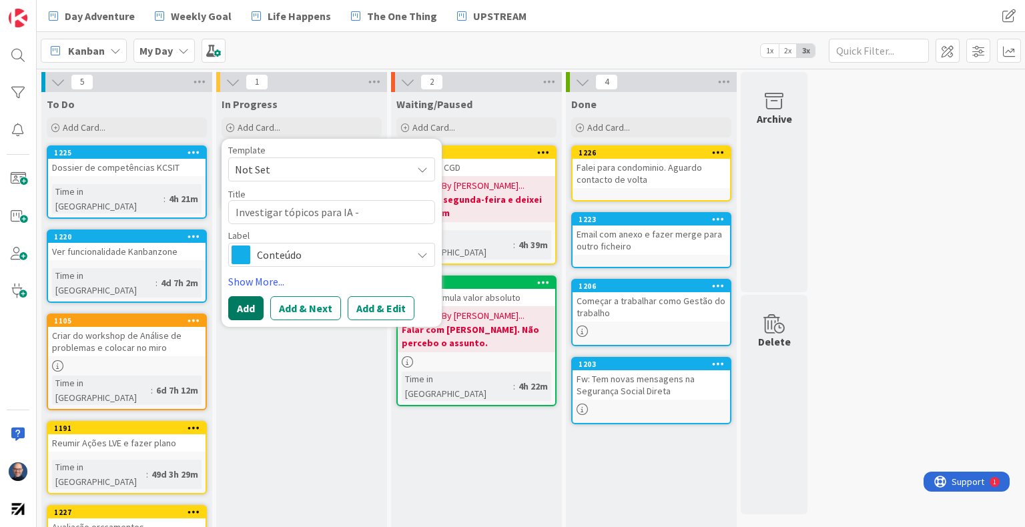
click at [249, 308] on button "Add" at bounding box center [245, 308] width 35 height 24
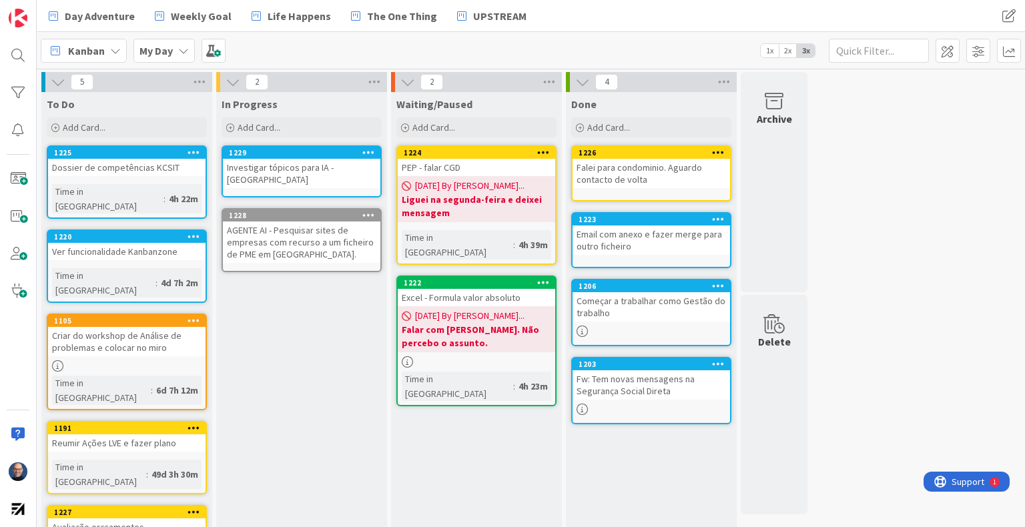
click at [630, 4] on div "Day Adventure Weekly Goal Life Happens The One Thing UPSTREAM" at bounding box center [400, 16] width 719 height 24
